Goal: Information Seeking & Learning: Learn about a topic

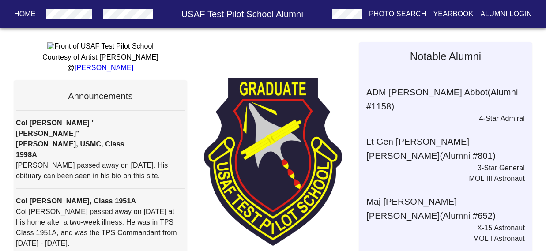
click at [149, 12] on button "button" at bounding box center [127, 14] width 57 height 16
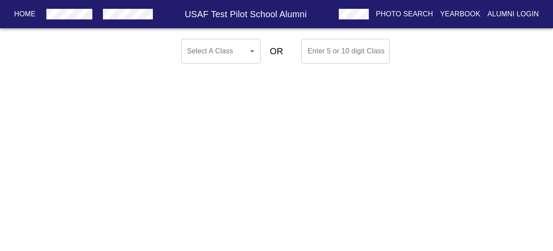
click at [243, 56] on body "Home USAF Test Pilot School Alumni Photo Search Yearbook Alumni Login Select A …" at bounding box center [276, 51] width 553 height 32
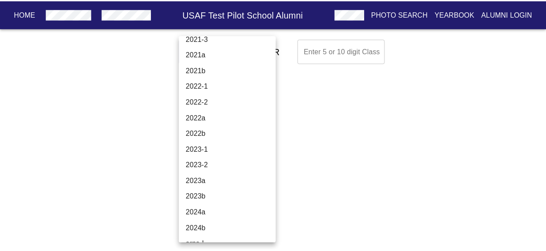
scroll to position [3099, 0]
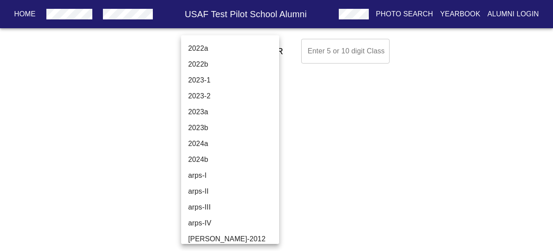
click at [231, 160] on li "2024b" at bounding box center [233, 160] width 105 height 16
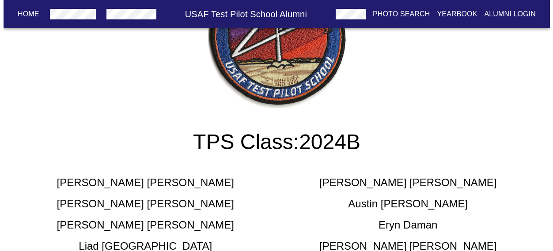
scroll to position [0, 0]
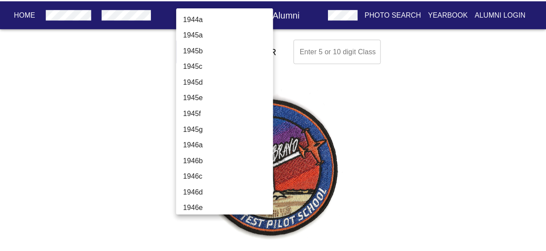
scroll to position [3105, 0]
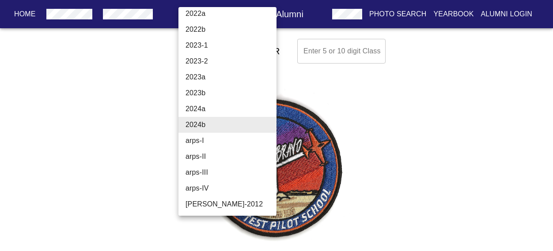
click at [225, 91] on li "2023b" at bounding box center [230, 93] width 105 height 16
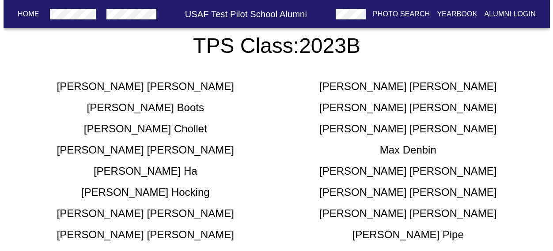
scroll to position [0, 0]
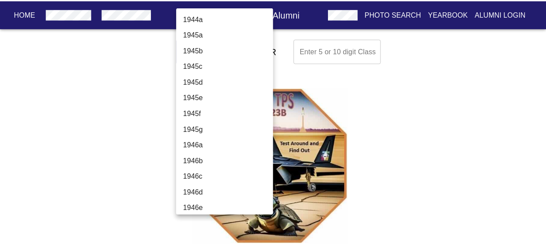
scroll to position [3087, 0]
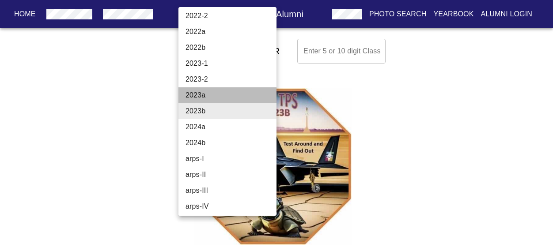
click at [228, 95] on li "2023a" at bounding box center [230, 95] width 105 height 16
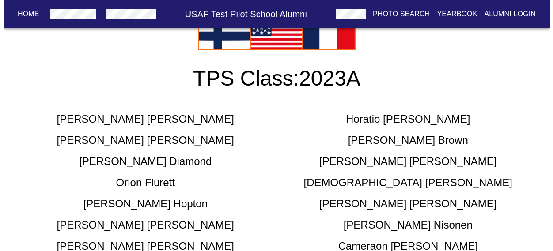
scroll to position [0, 0]
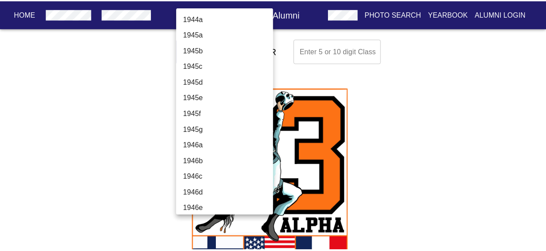
scroll to position [3071, 0]
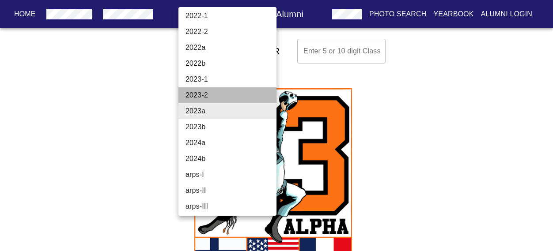
click at [229, 93] on li "2023-2" at bounding box center [230, 95] width 105 height 16
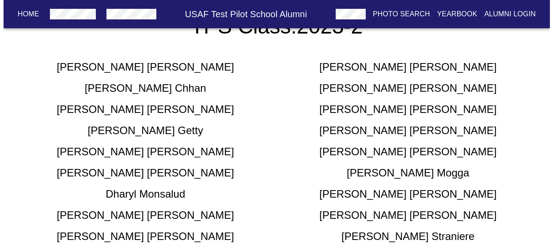
scroll to position [0, 0]
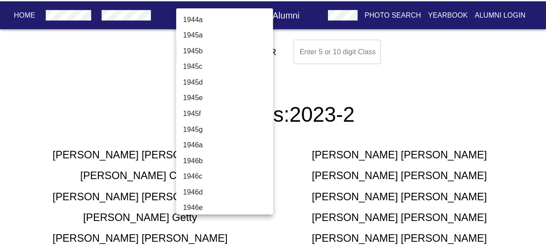
scroll to position [3056, 0]
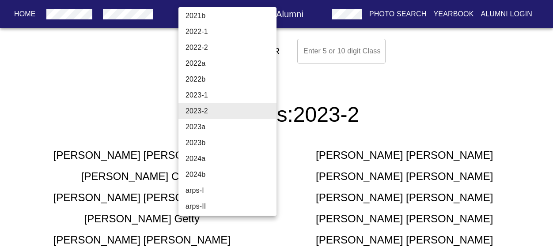
click at [230, 95] on li "2023-1" at bounding box center [230, 95] width 105 height 16
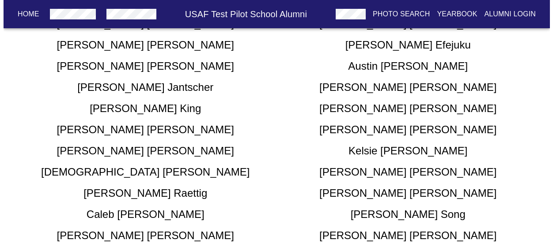
scroll to position [0, 0]
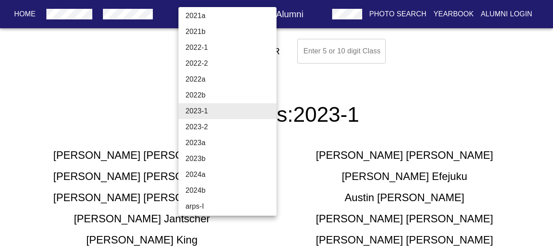
click at [231, 95] on li "2022b" at bounding box center [230, 95] width 105 height 16
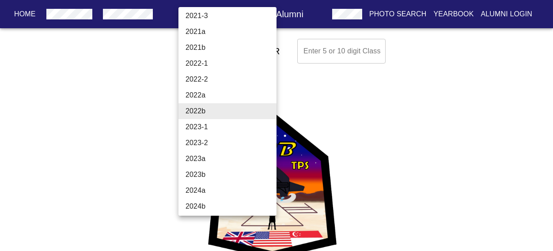
click at [229, 78] on li "2022-2" at bounding box center [230, 80] width 105 height 16
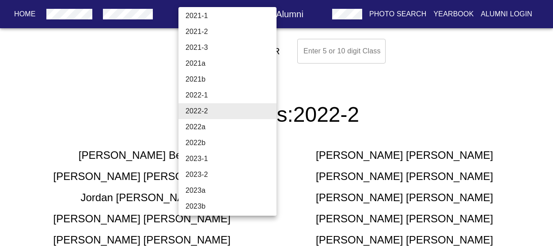
click at [231, 90] on li "2022-1" at bounding box center [230, 95] width 105 height 16
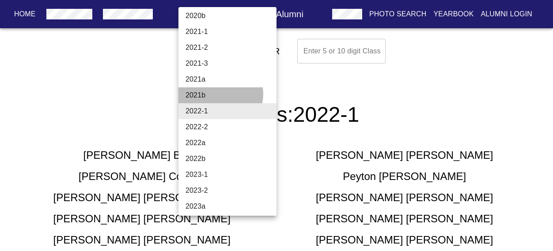
click at [220, 94] on li "2021b" at bounding box center [230, 95] width 105 height 16
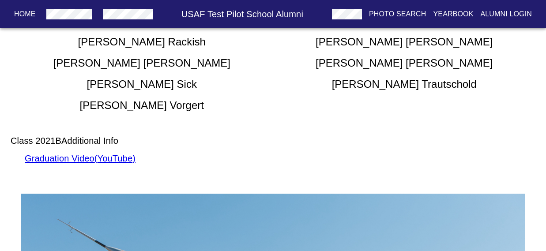
click at [48, 166] on div "Class 2021B Additional Info Graduation Video ( YouTube )" at bounding box center [273, 139] width 525 height 53
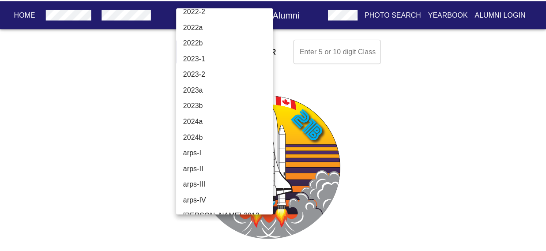
scroll to position [3105, 0]
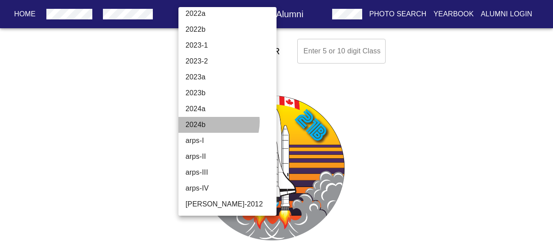
click at [209, 122] on li "2024b" at bounding box center [230, 125] width 105 height 16
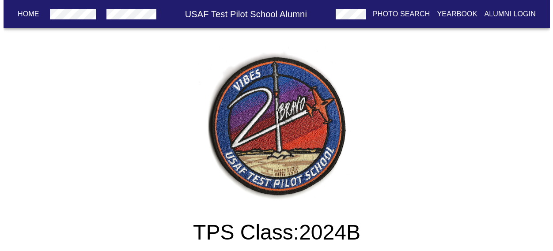
scroll to position [0, 0]
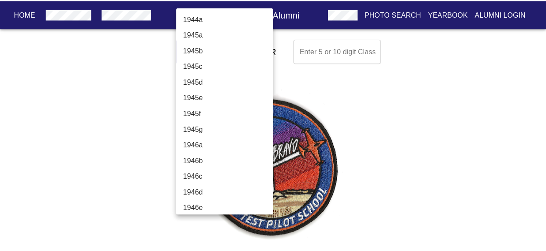
scroll to position [3105, 0]
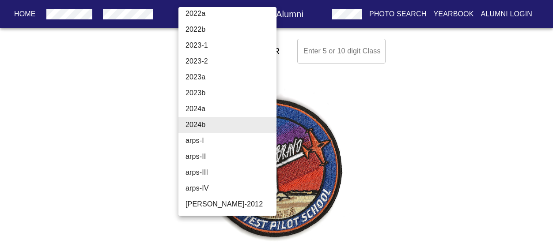
click at [211, 110] on li "2024a" at bounding box center [230, 109] width 105 height 16
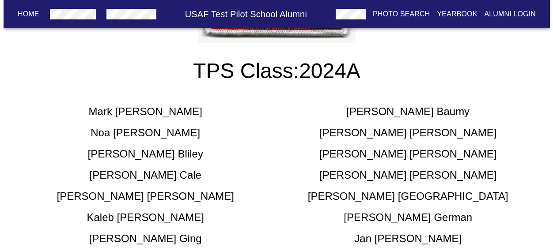
scroll to position [0, 0]
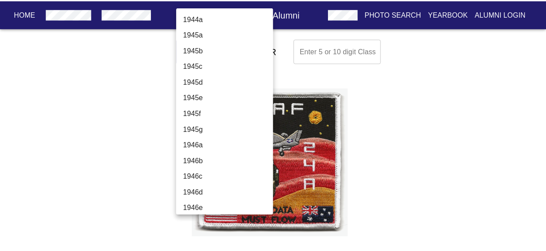
scroll to position [3103, 0]
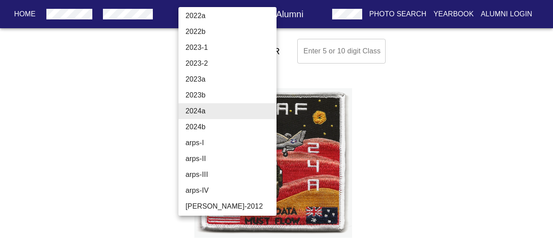
click at [227, 93] on li "2023b" at bounding box center [230, 95] width 105 height 16
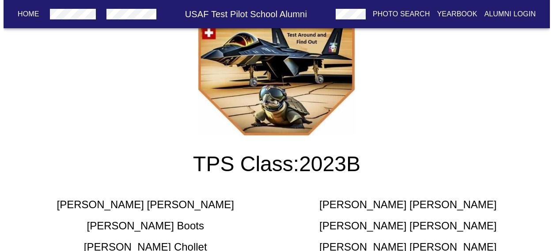
scroll to position [0, 0]
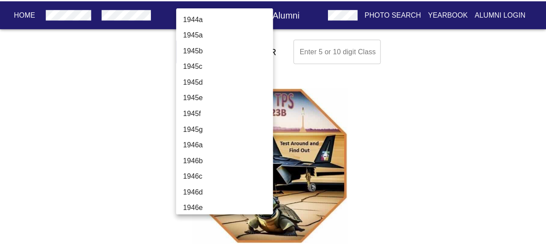
scroll to position [3087, 0]
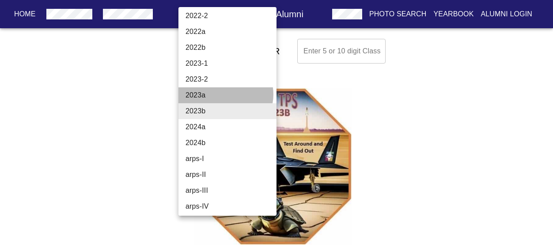
click at [225, 95] on li "2023a" at bounding box center [230, 95] width 105 height 16
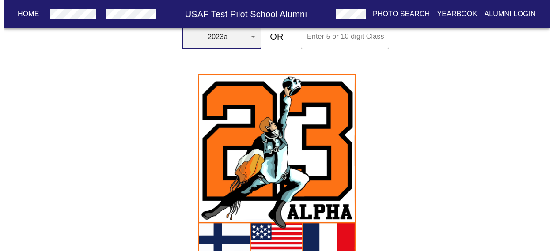
scroll to position [0, 0]
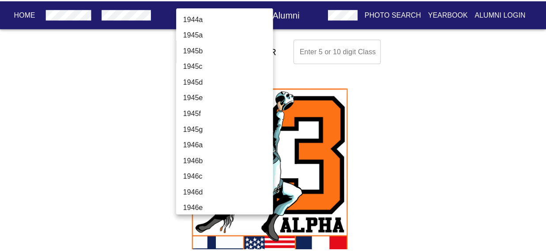
scroll to position [3071, 0]
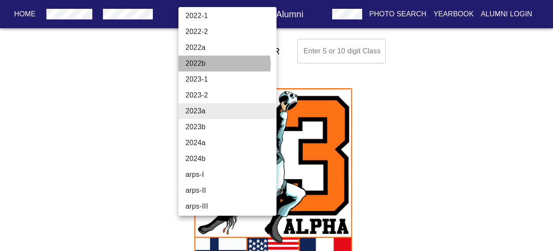
click at [224, 65] on li "2022b" at bounding box center [230, 64] width 105 height 16
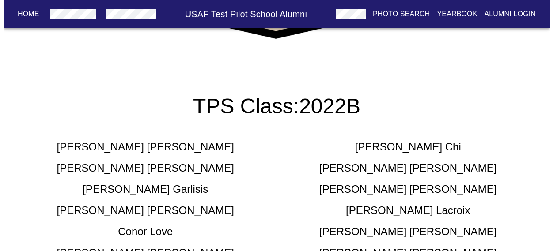
scroll to position [0, 0]
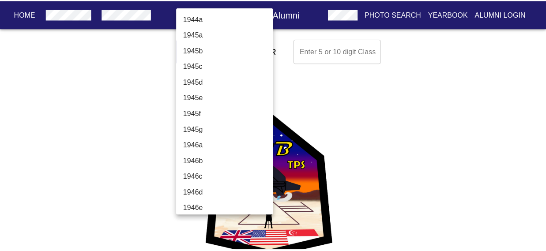
scroll to position [3024, 0]
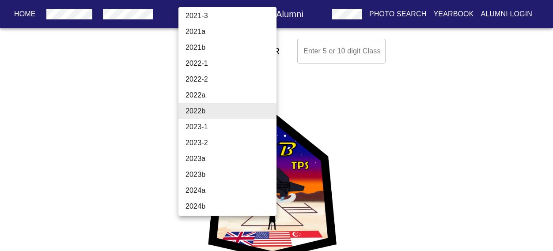
click at [226, 79] on li "2022-2" at bounding box center [230, 80] width 105 height 16
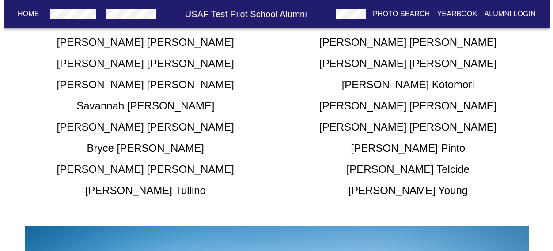
scroll to position [0, 0]
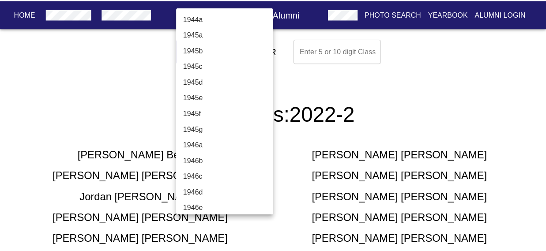
scroll to position [2992, 0]
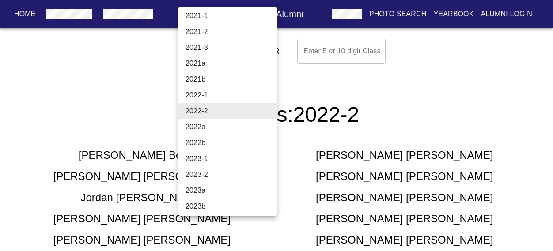
click at [211, 96] on li "2022-1" at bounding box center [230, 95] width 105 height 16
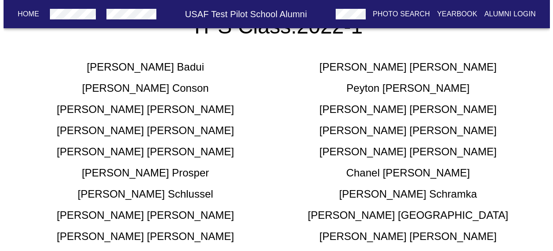
scroll to position [0, 0]
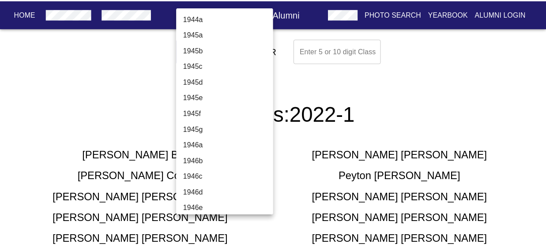
scroll to position [2976, 0]
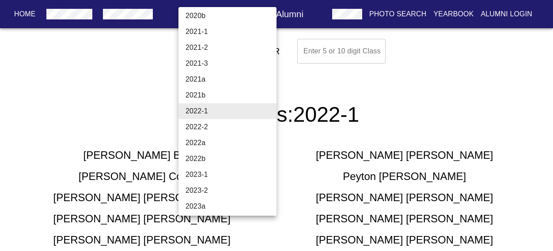
click at [212, 96] on li "2021b" at bounding box center [230, 95] width 105 height 16
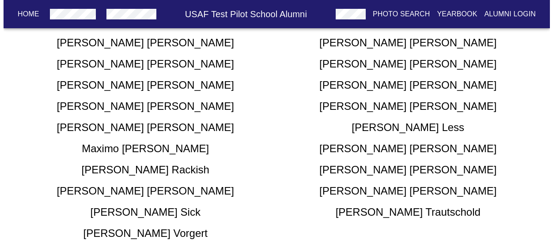
scroll to position [0, 0]
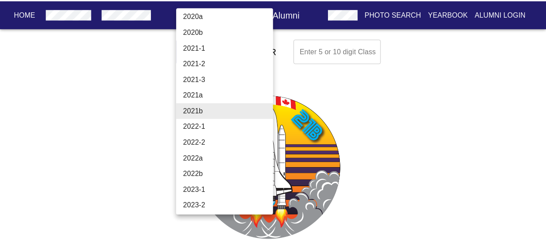
scroll to position [3048, 0]
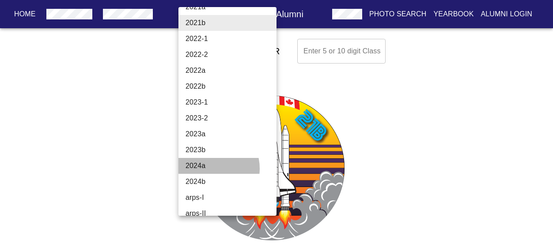
click at [210, 169] on li "2024a" at bounding box center [230, 166] width 105 height 16
type input "2024a"
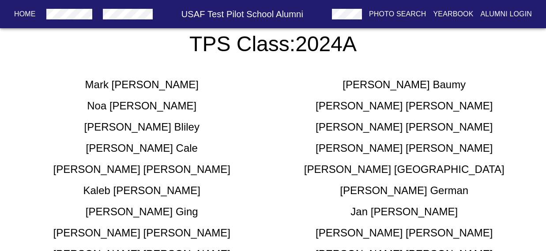
scroll to position [0, 0]
